Goal: Information Seeking & Learning: Learn about a topic

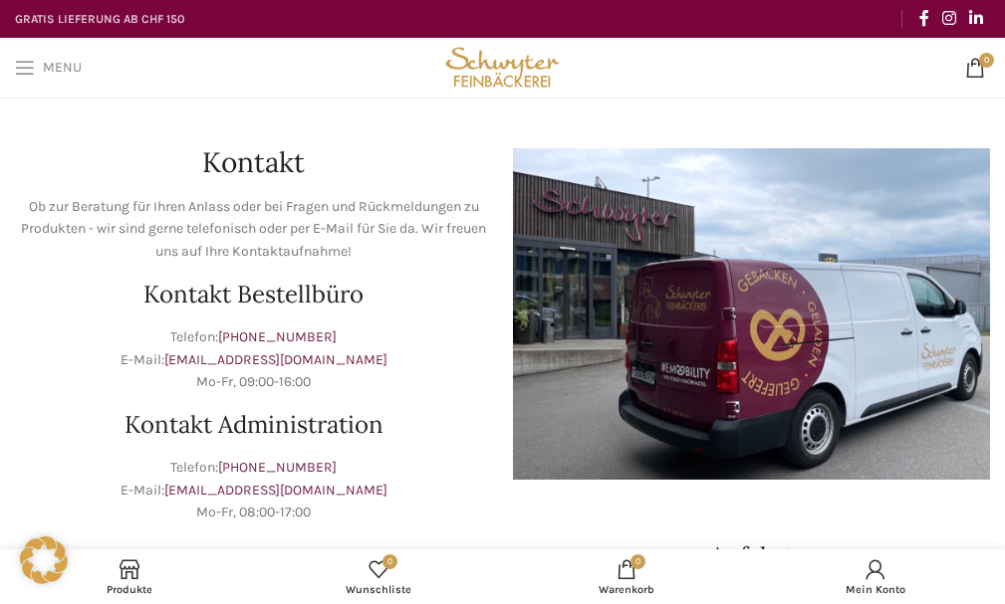
click at [28, 67] on span "Open mobile menu" at bounding box center [25, 68] width 20 height 20
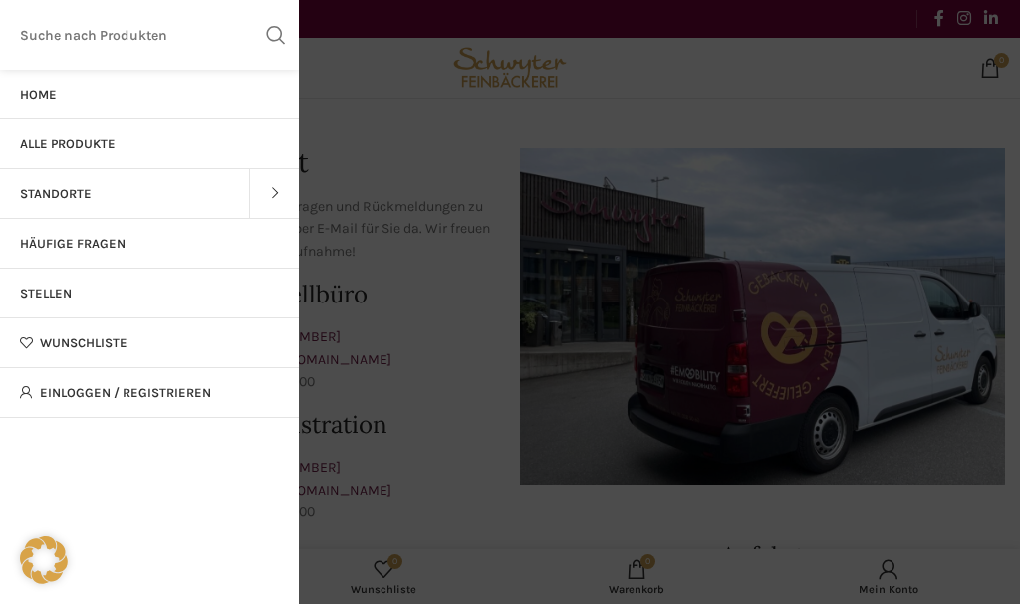
click at [52, 281] on link "Stellen" at bounding box center [149, 294] width 299 height 50
click at [41, 237] on span "Häufige Fragen" at bounding box center [73, 244] width 106 height 16
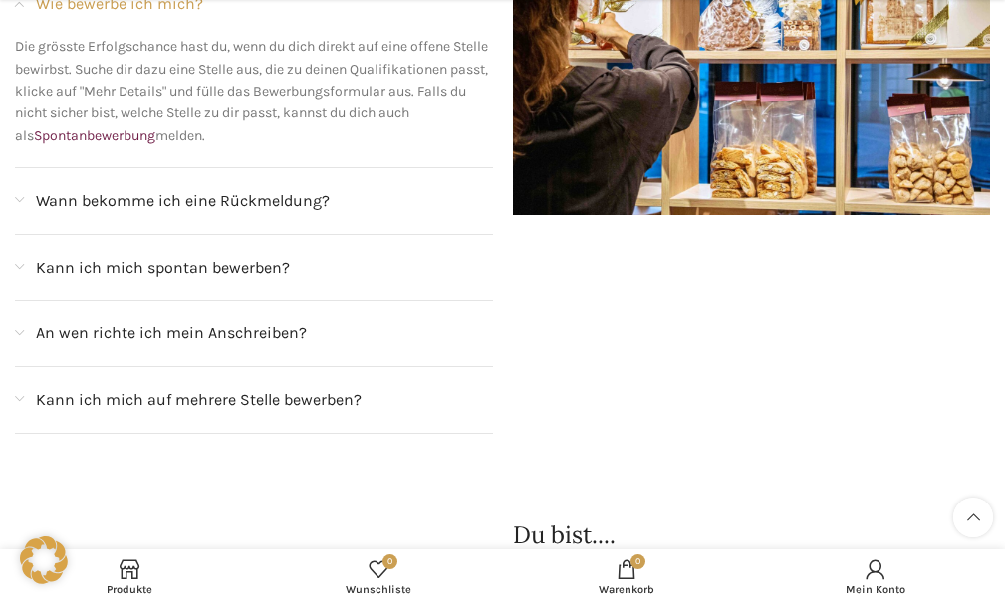
scroll to position [1892, 0]
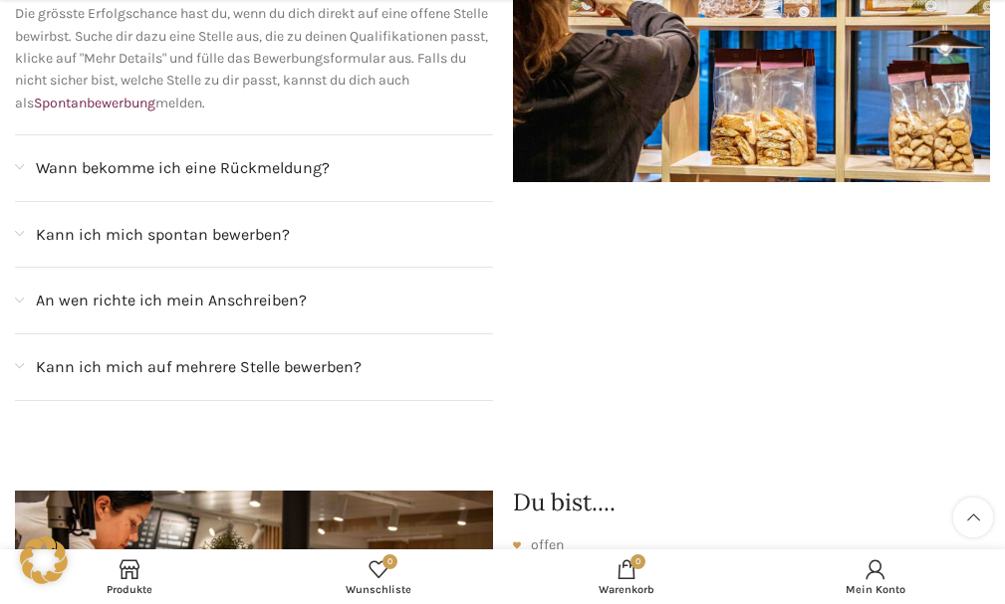
click at [53, 288] on span "An wen richte ich mein Anschreiben?" at bounding box center [171, 301] width 271 height 26
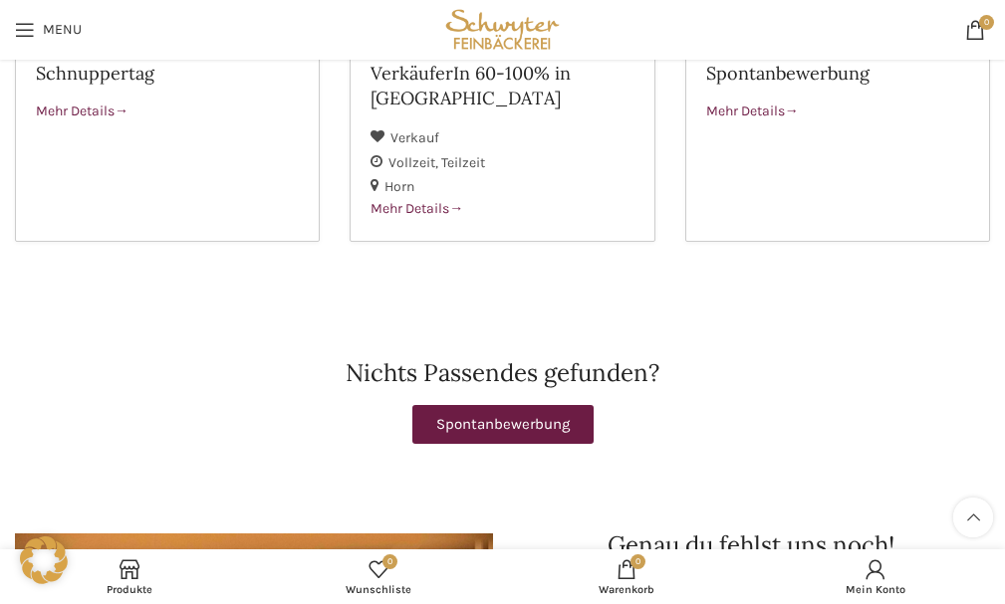
scroll to position [100, 0]
